Goal: Navigation & Orientation: Find specific page/section

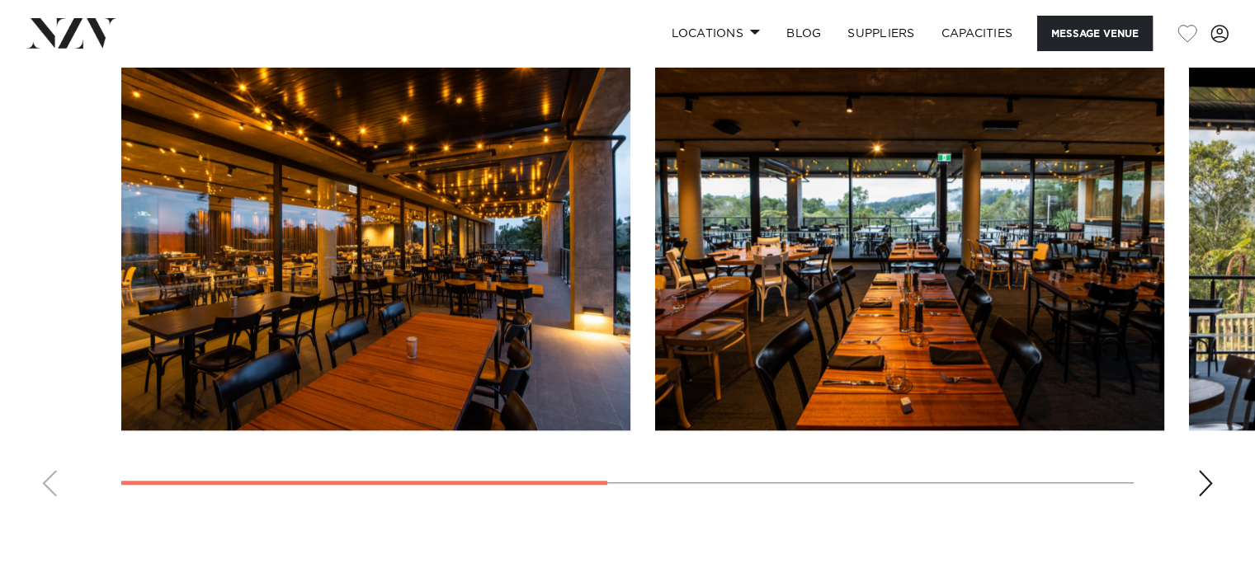
scroll to position [1155, 0]
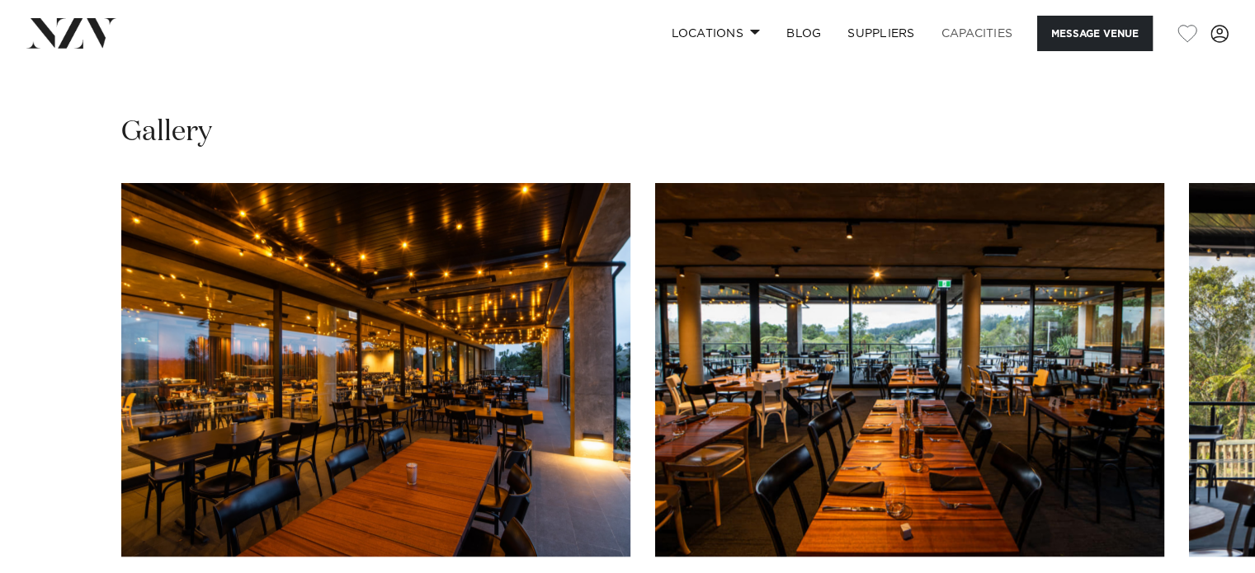
click at [965, 28] on link "Capacities" at bounding box center [977, 33] width 98 height 35
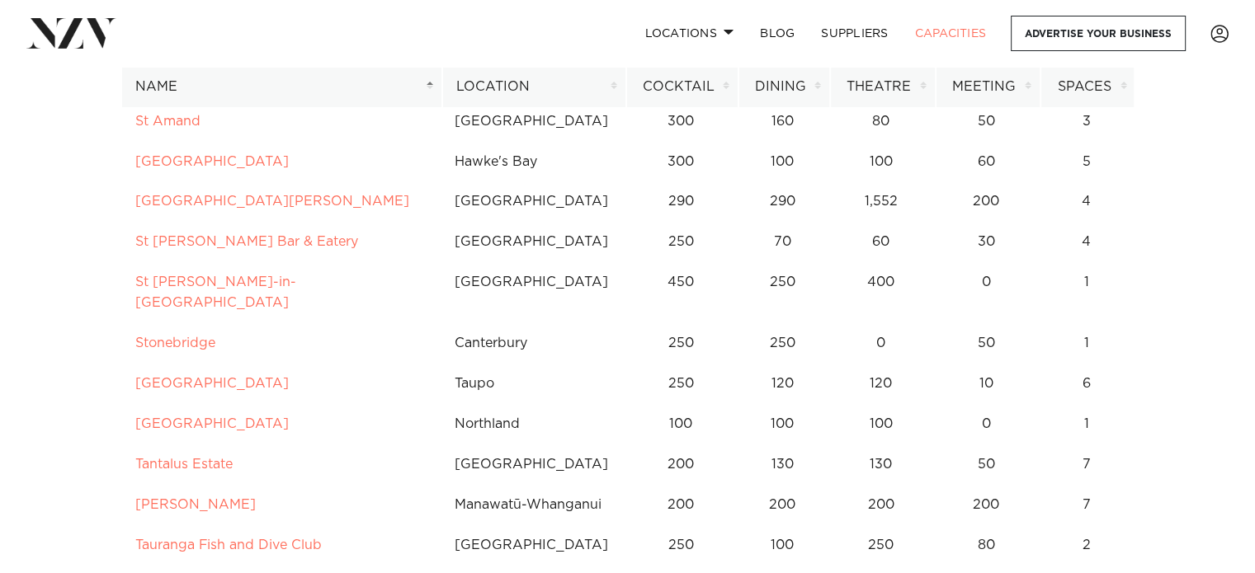
scroll to position [9239, 0]
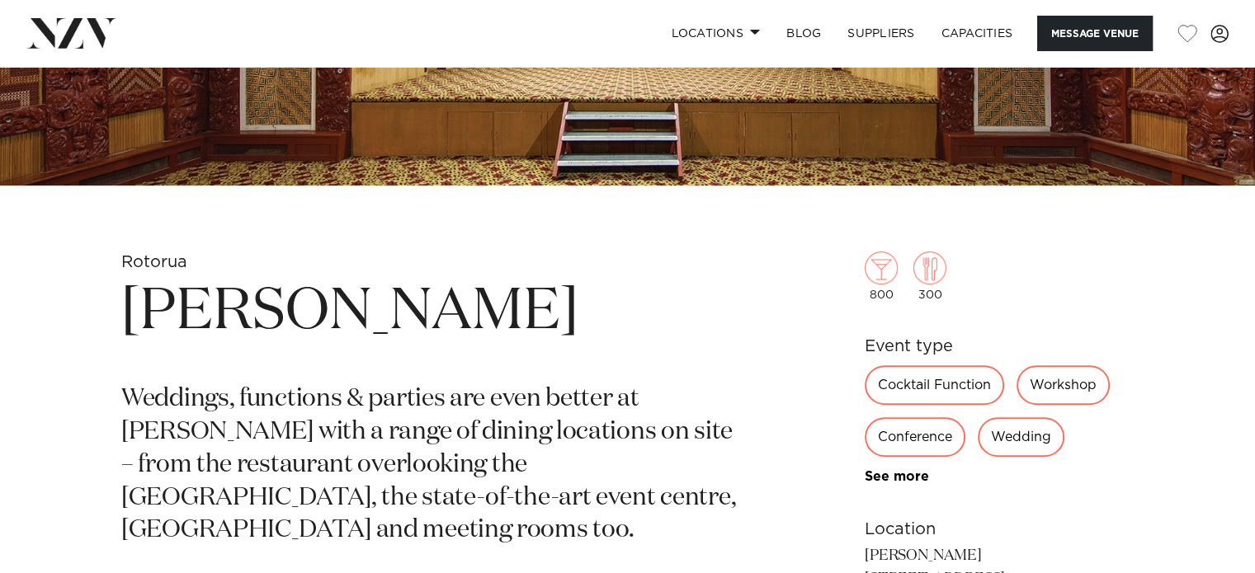
scroll to position [330, 0]
